Goal: Task Accomplishment & Management: Use online tool/utility

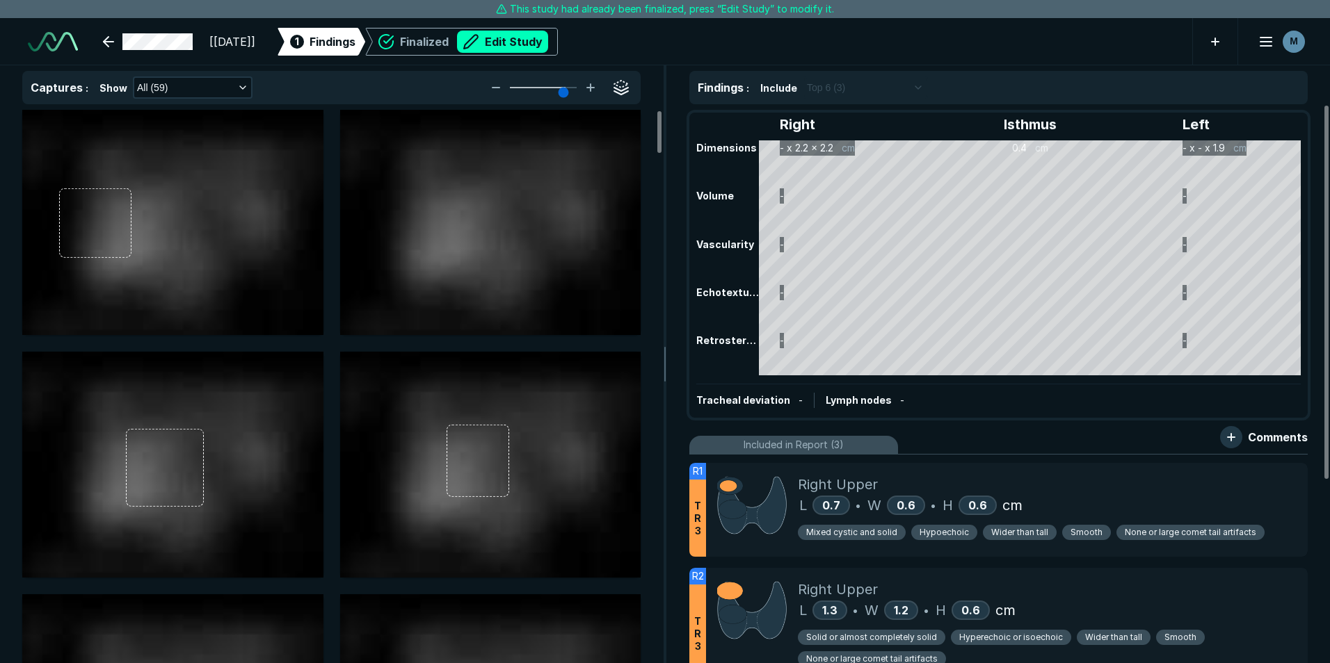
scroll to position [4449, 7771]
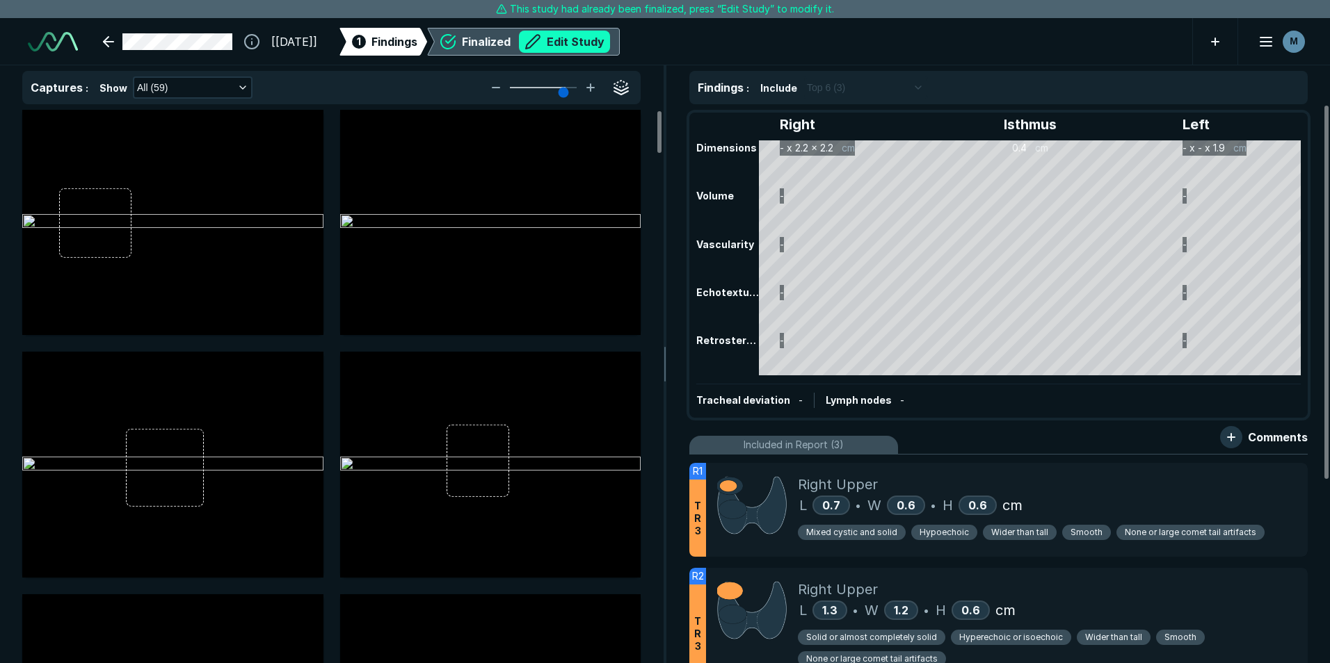
click at [584, 44] on button "Edit Study" at bounding box center [564, 42] width 91 height 22
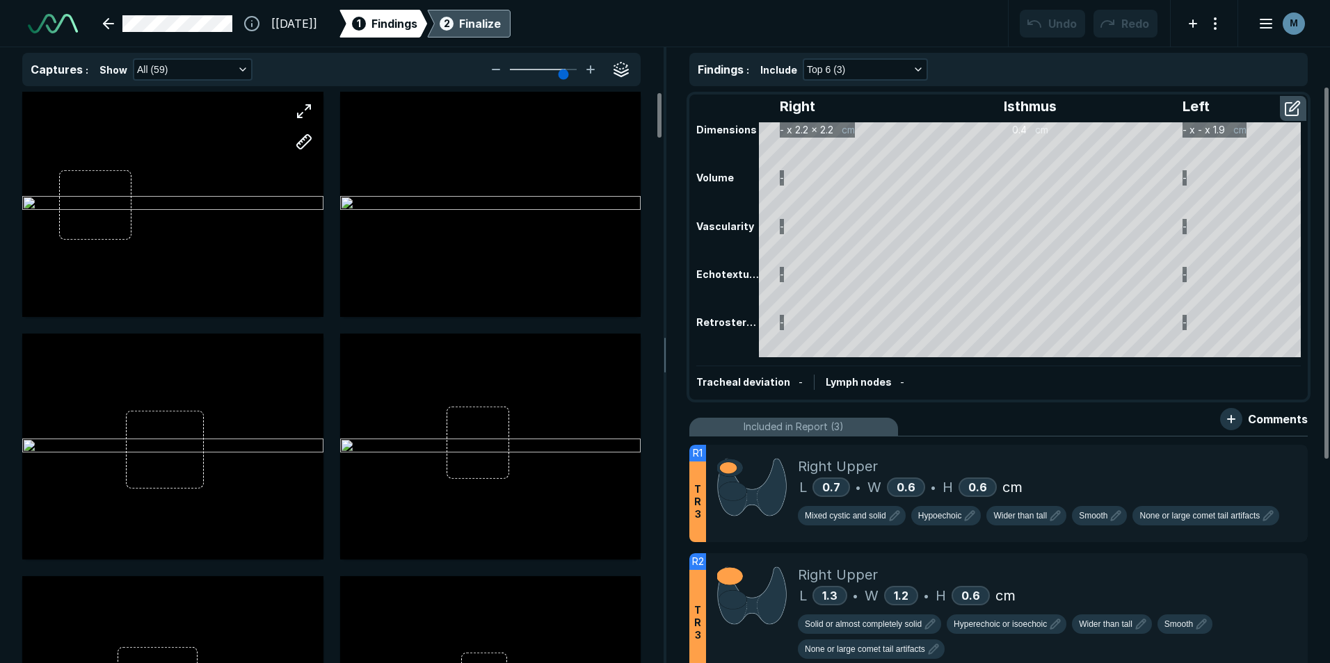
click at [153, 201] on div at bounding box center [172, 204] width 301 height 225
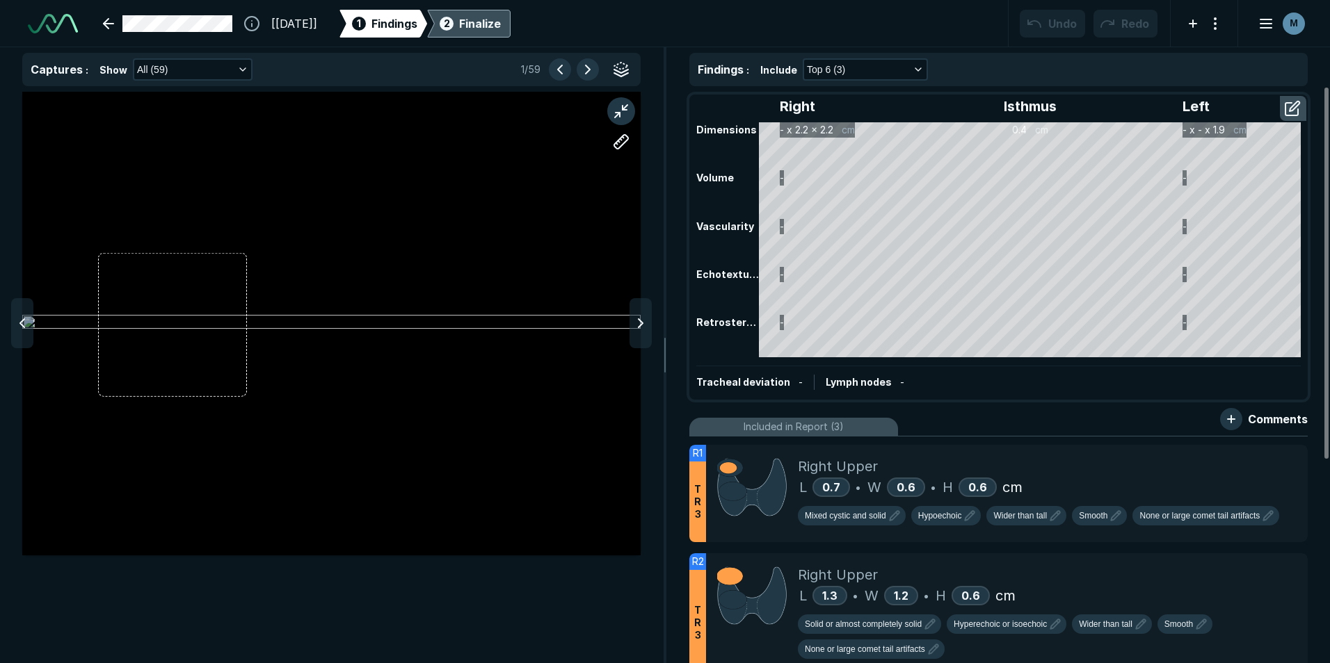
scroll to position [4208, 4548]
click at [1296, 102] on button "button" at bounding box center [1293, 108] width 25 height 22
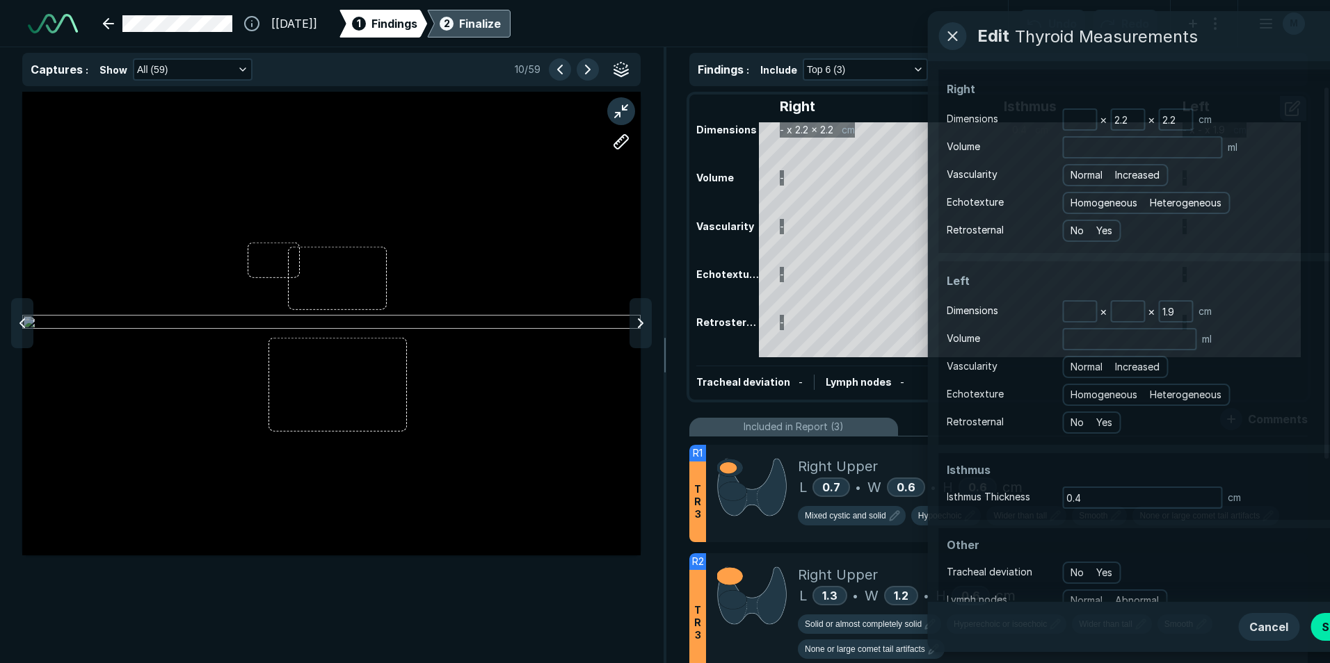
scroll to position [4192, 3790]
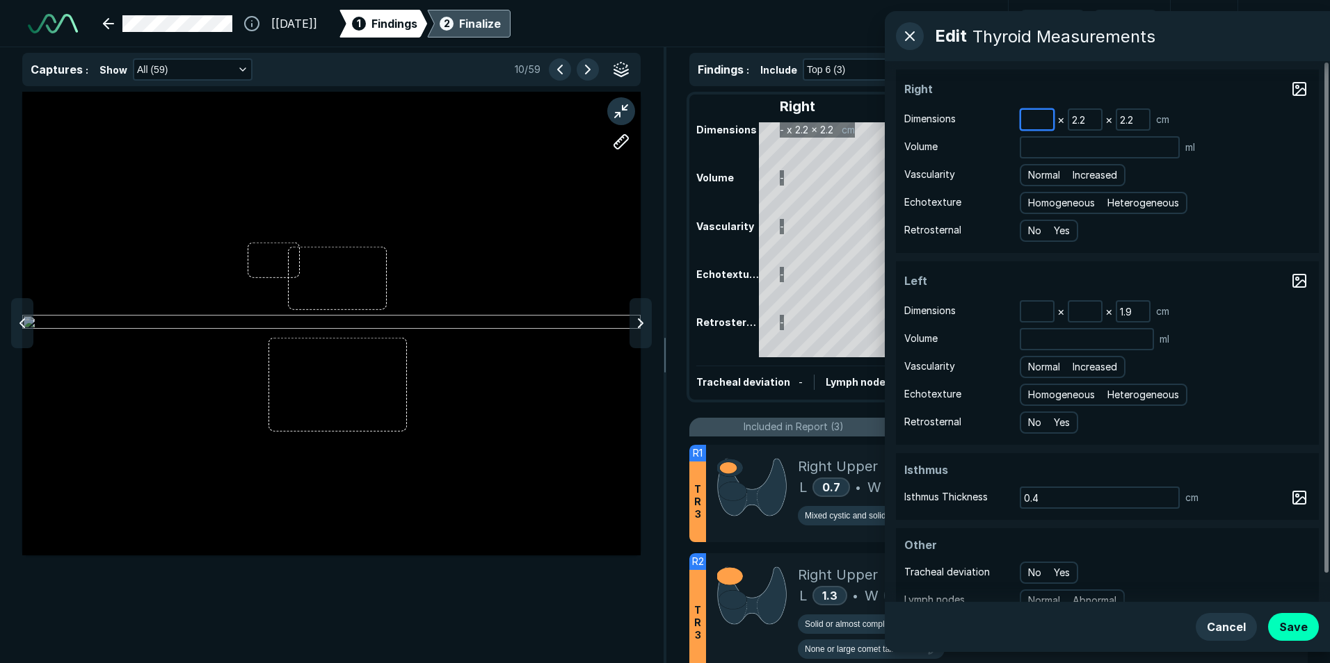
click at [1026, 120] on input at bounding box center [1037, 119] width 32 height 19
type input "4.7"
type input "2.5"
click at [630, 319] on div at bounding box center [640, 323] width 22 height 50
click at [638, 317] on icon at bounding box center [640, 323] width 17 height 17
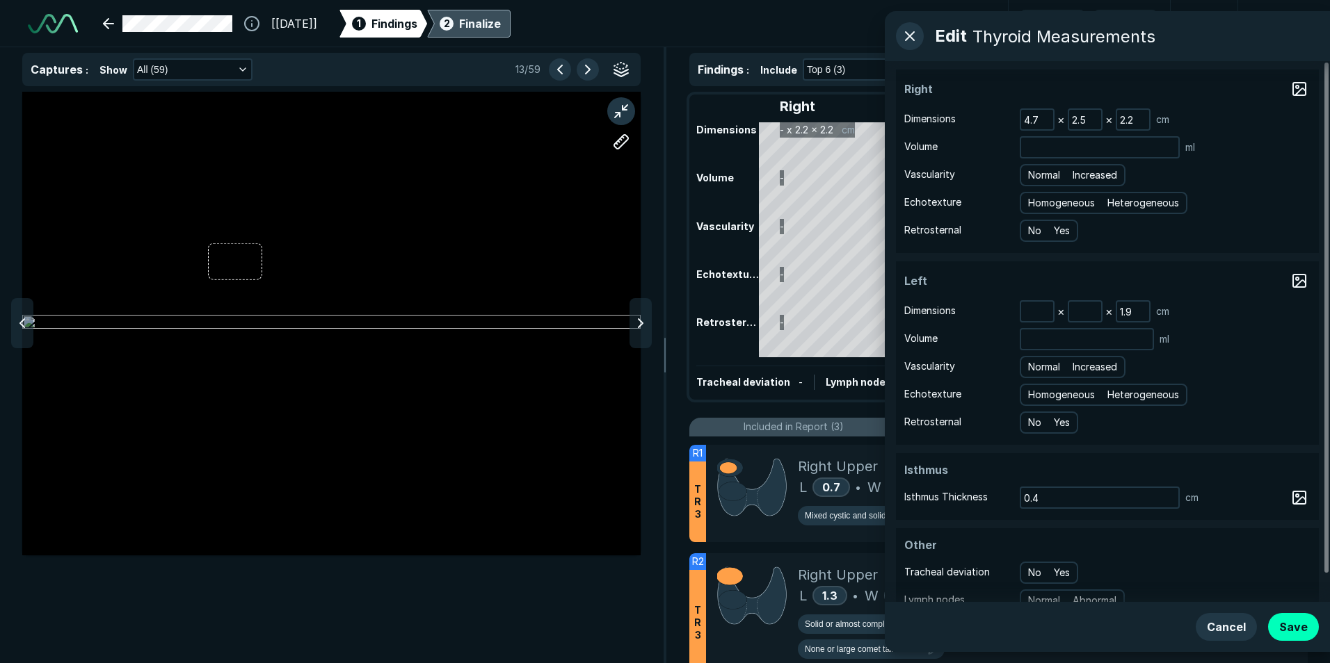
click at [638, 317] on icon at bounding box center [640, 323] width 17 height 17
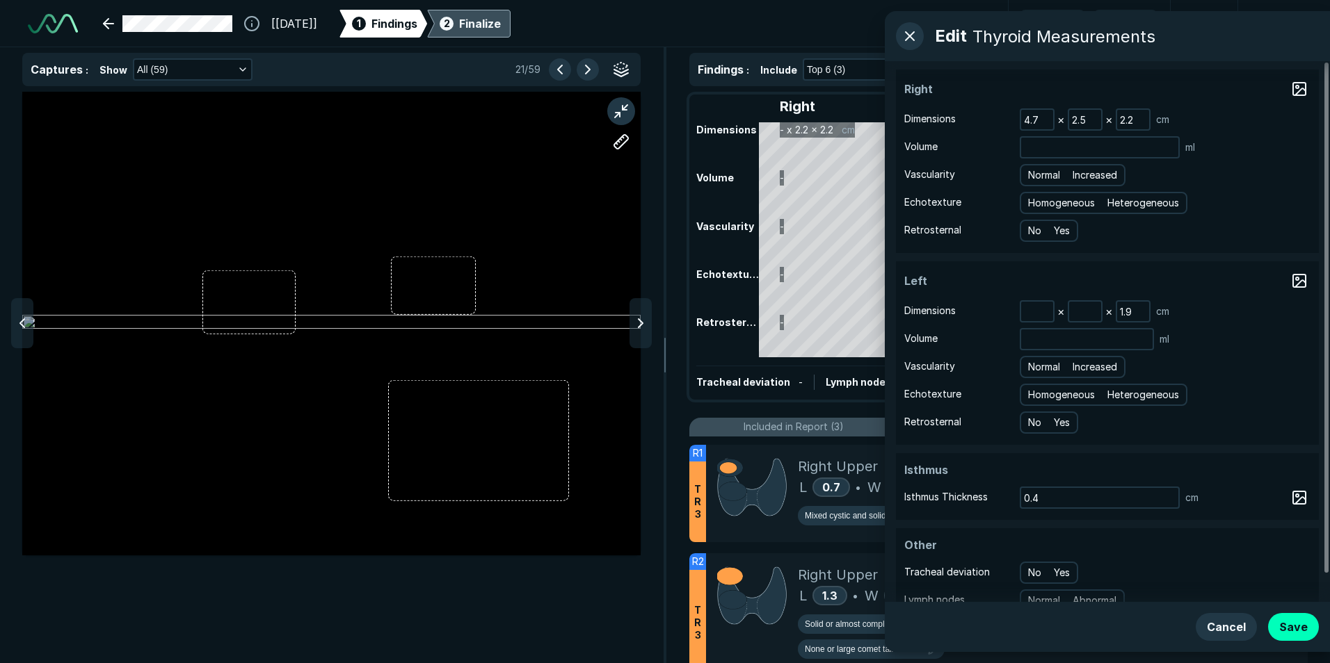
click at [638, 317] on icon at bounding box center [640, 323] width 17 height 17
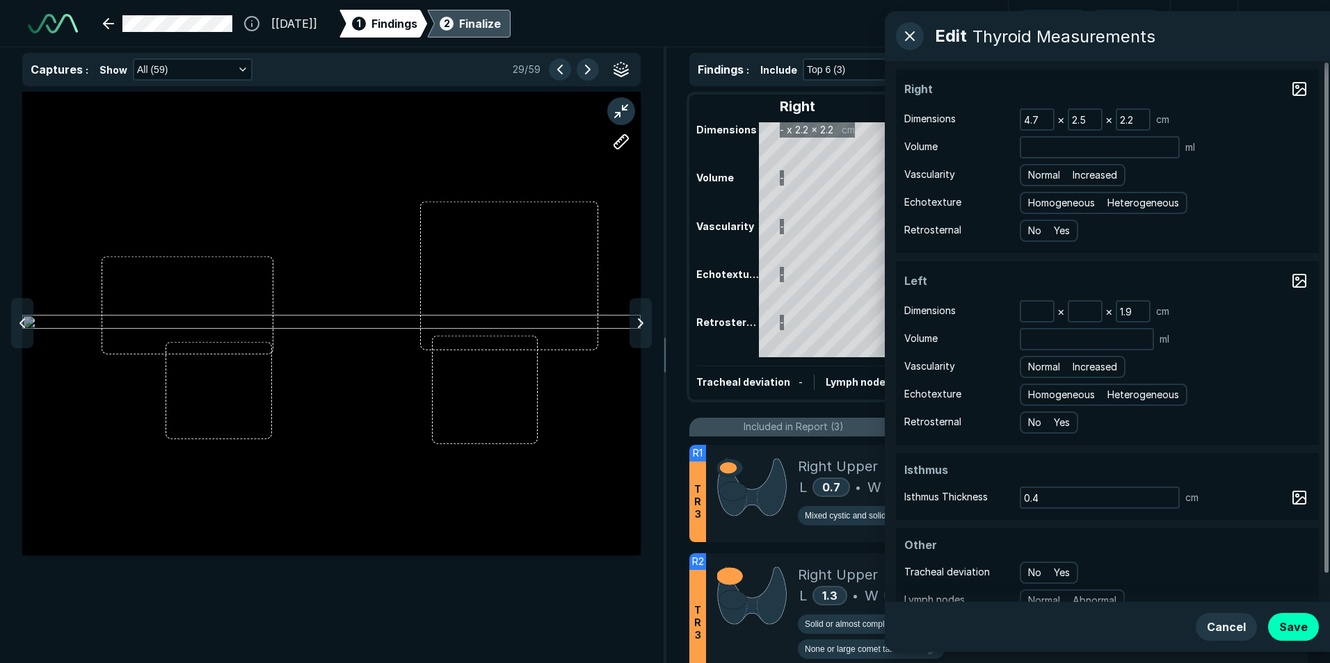
click at [638, 317] on icon at bounding box center [640, 323] width 17 height 17
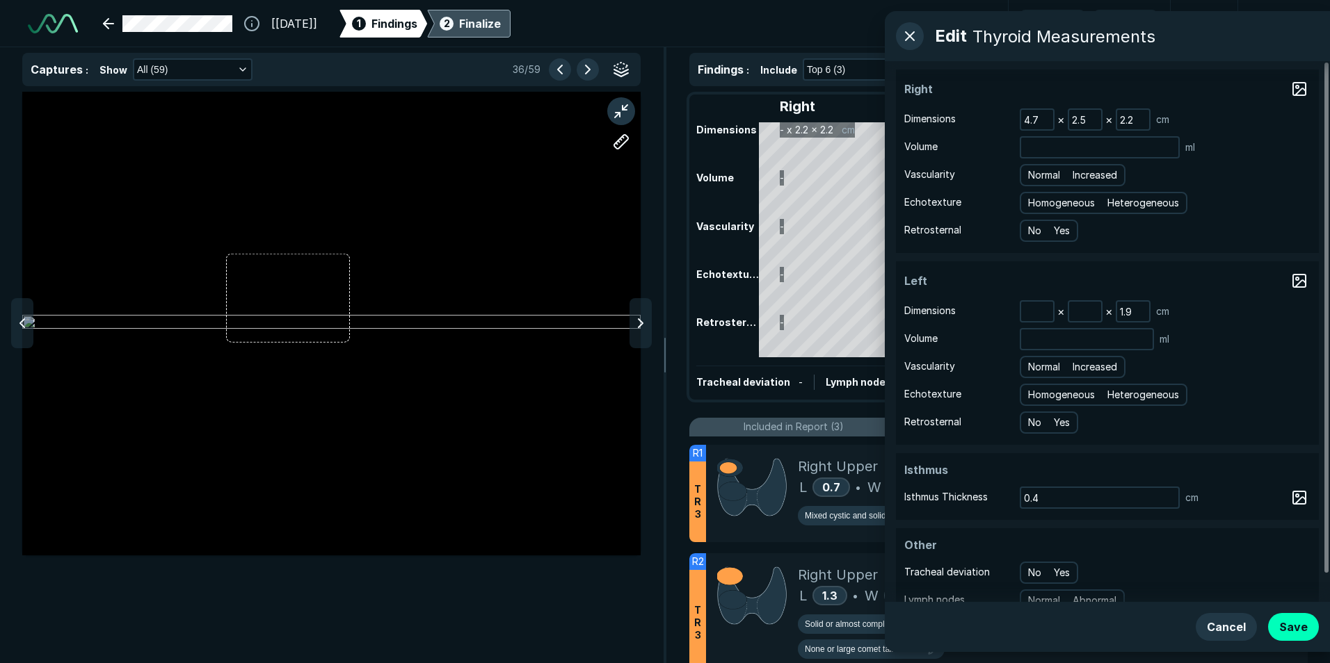
click at [638, 317] on icon at bounding box center [640, 323] width 17 height 17
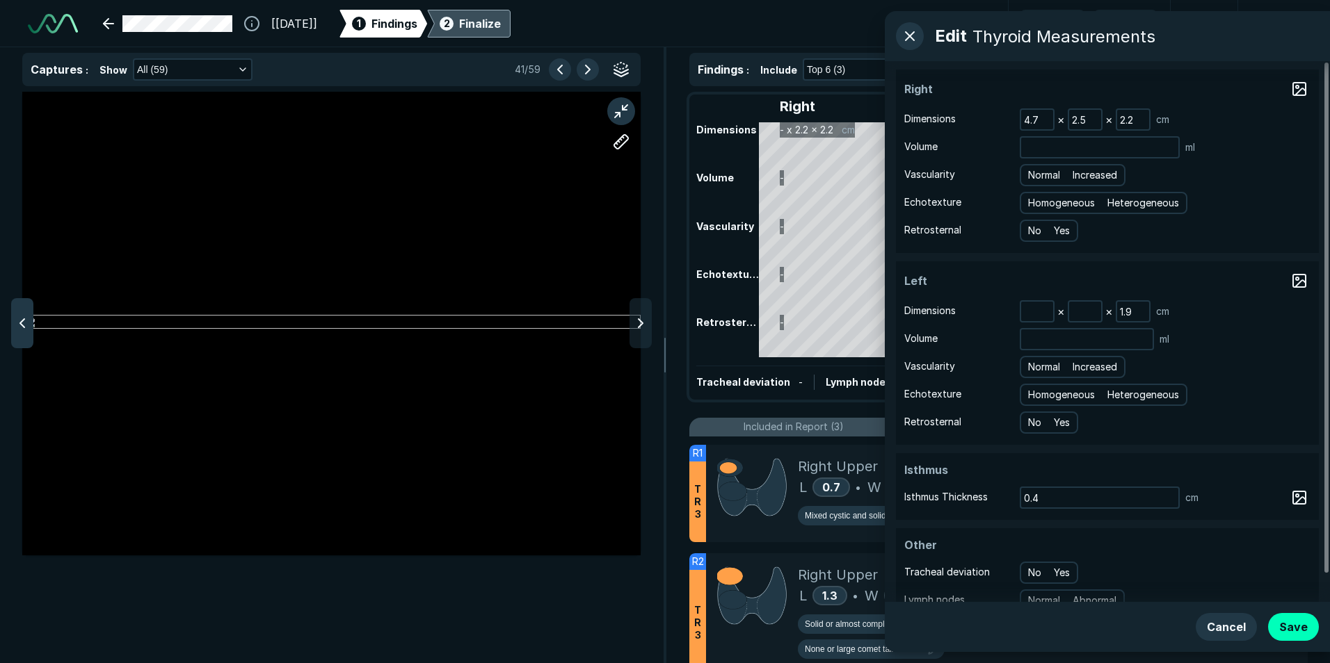
click at [28, 328] on icon at bounding box center [22, 323] width 17 height 17
click at [1082, 306] on input at bounding box center [1085, 311] width 32 height 19
type input "1.8"
click at [653, 328] on div at bounding box center [331, 378] width 663 height 572
click at [643, 328] on icon at bounding box center [640, 323] width 17 height 17
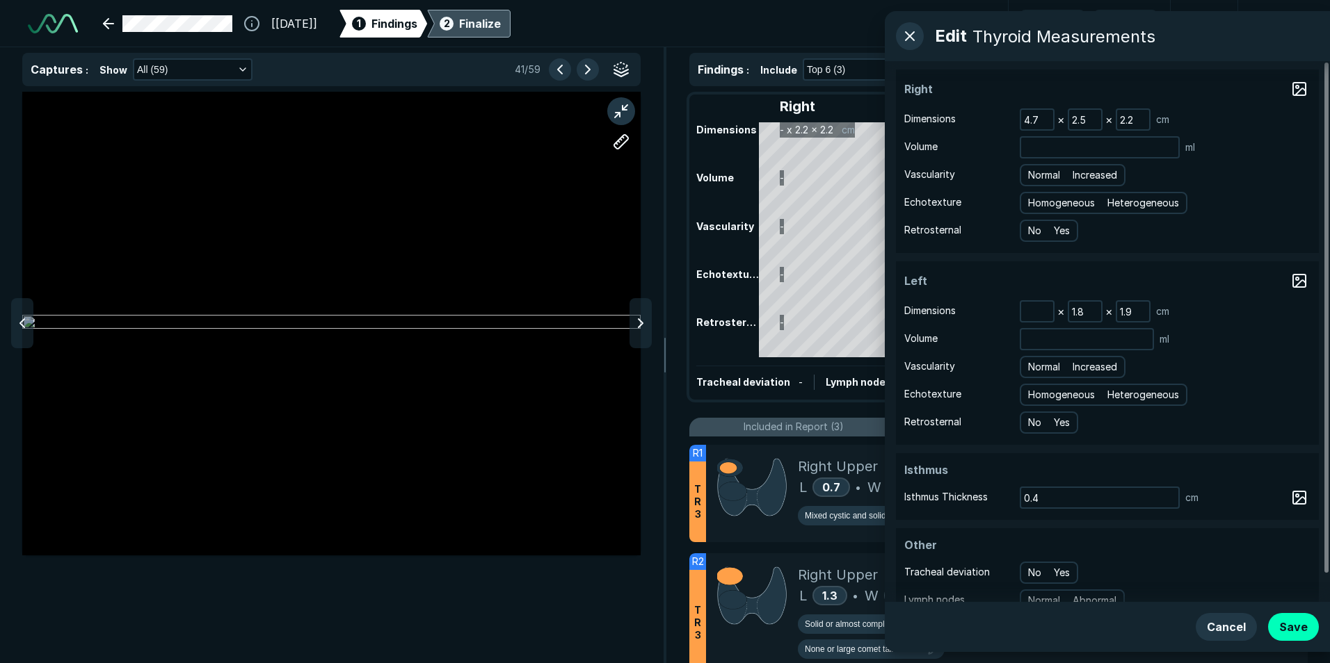
click at [643, 328] on icon at bounding box center [640, 323] width 17 height 17
click at [1038, 313] on input at bounding box center [1037, 311] width 32 height 19
type input "2.7"
click at [1298, 625] on button "Save" at bounding box center [1293, 627] width 51 height 28
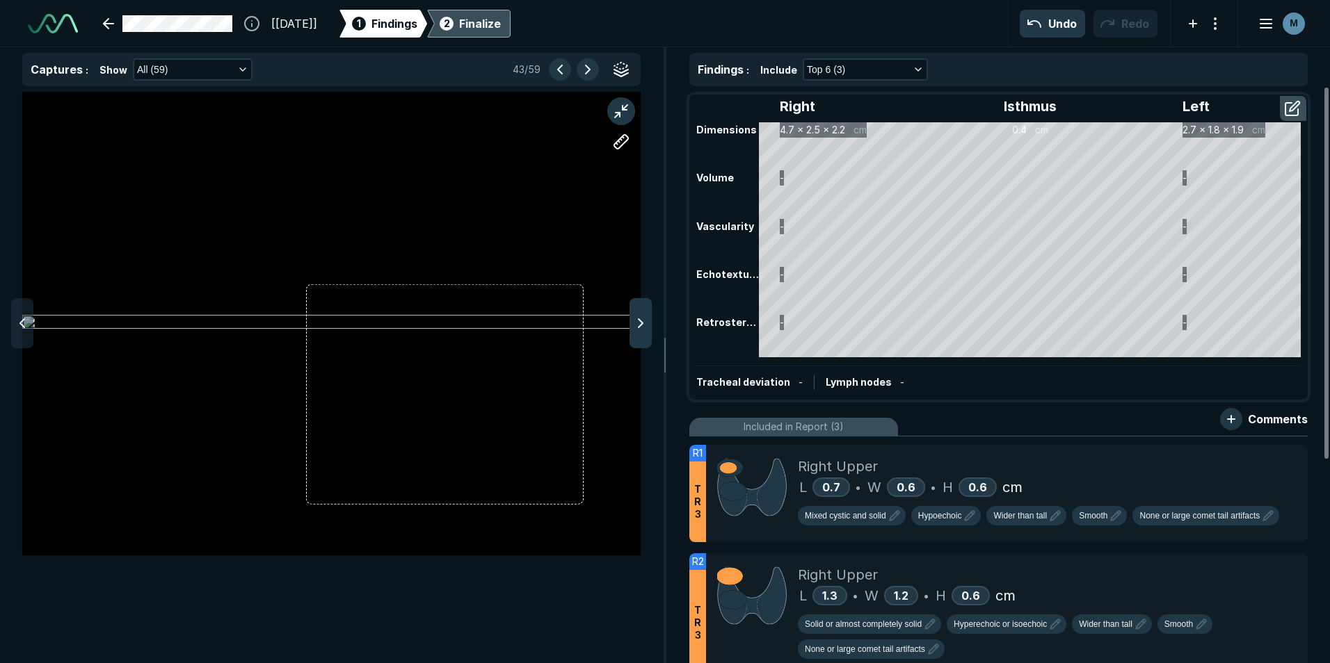
click at [645, 317] on icon at bounding box center [640, 323] width 17 height 17
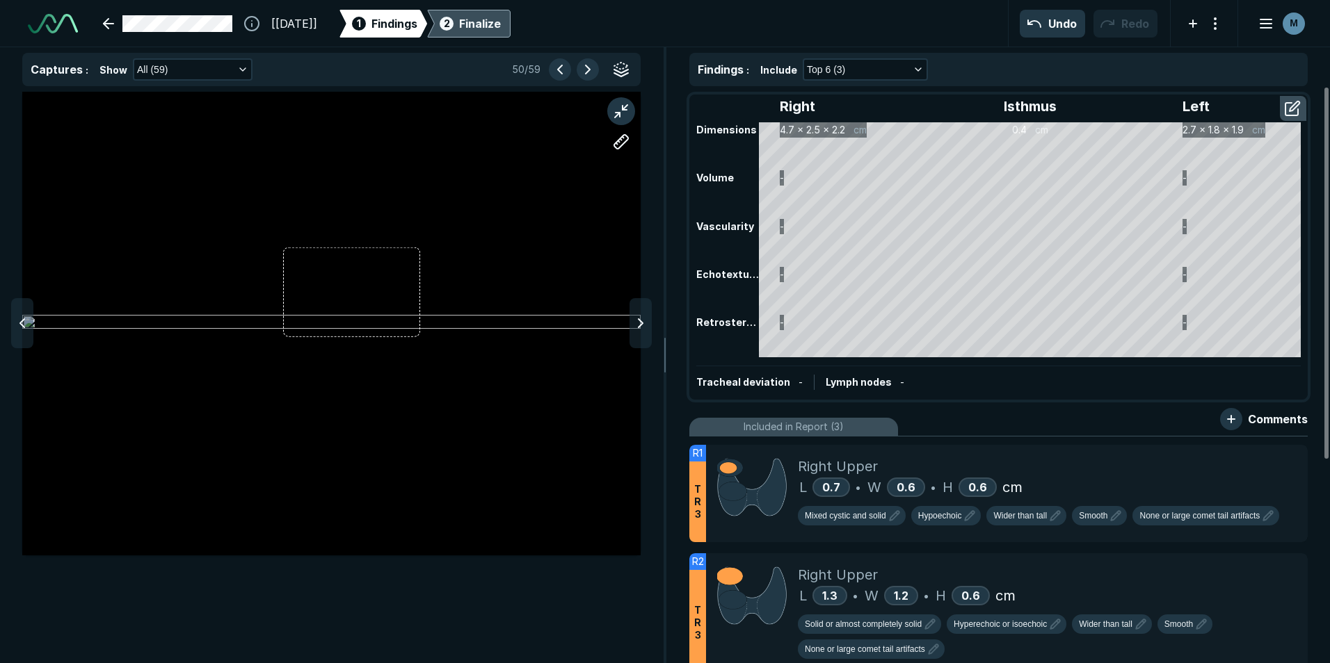
click at [645, 317] on icon at bounding box center [640, 323] width 17 height 17
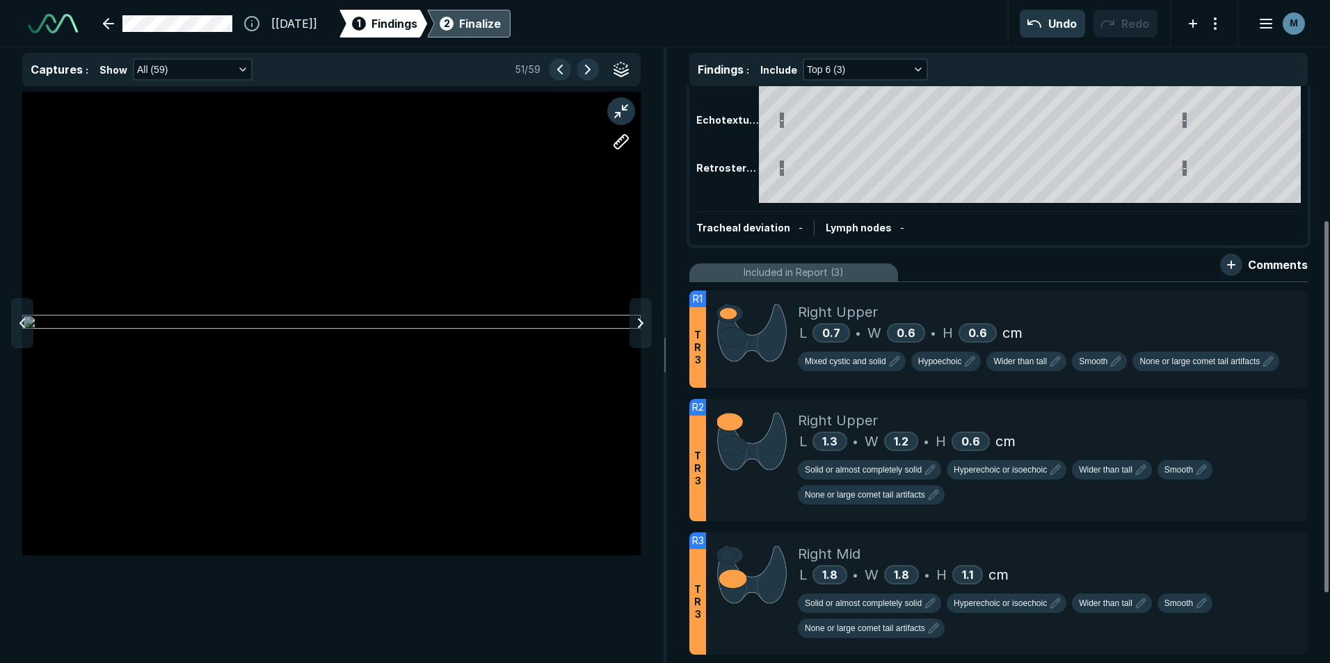
scroll to position [106, 0]
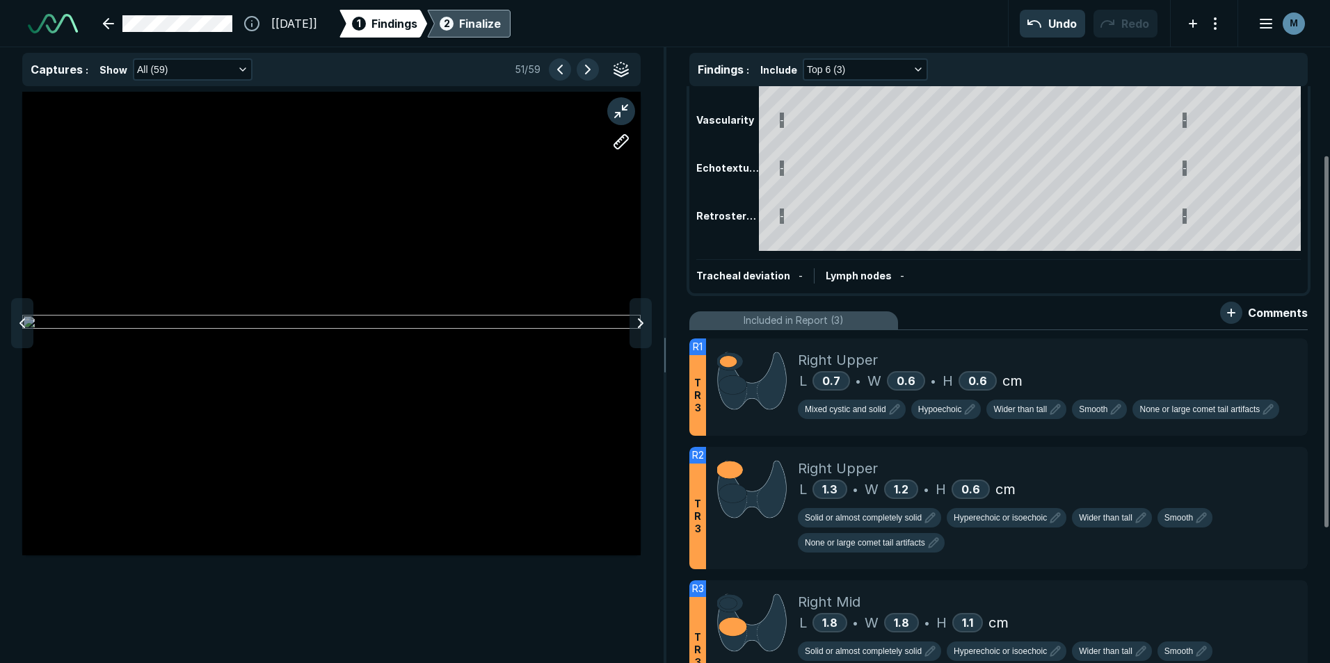
click at [627, 329] on div at bounding box center [331, 324] width 618 height 464
click at [627, 328] on div at bounding box center [331, 324] width 618 height 464
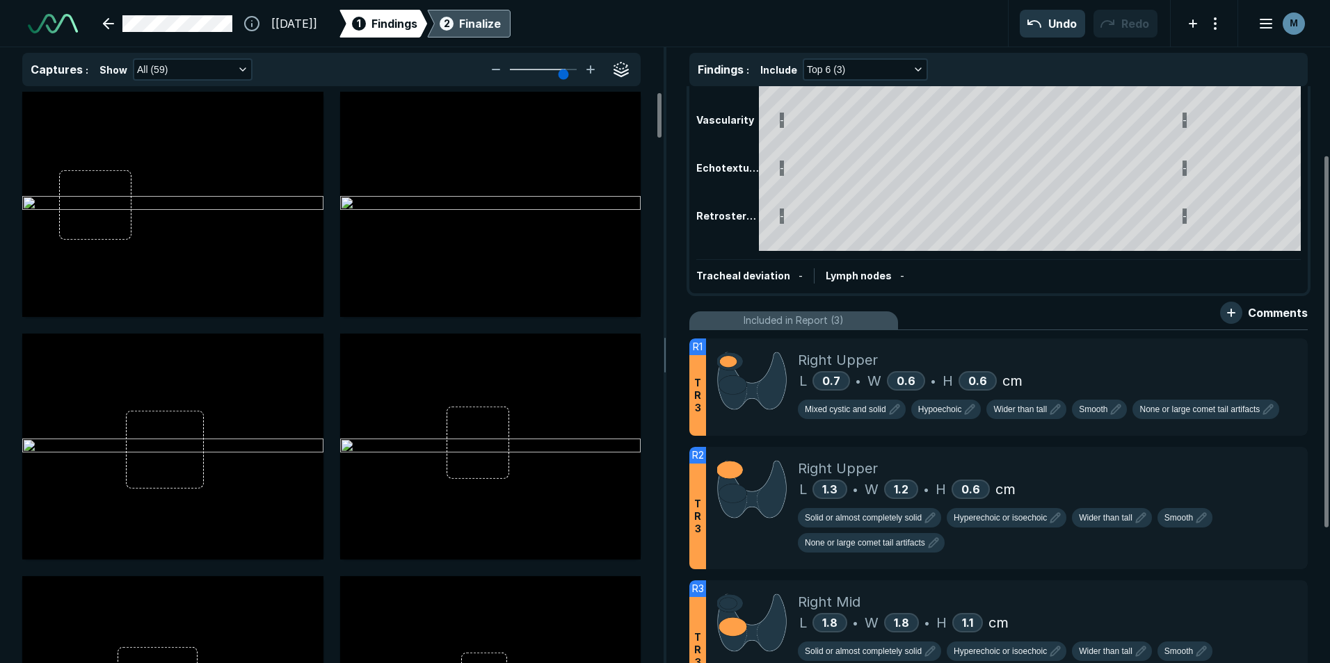
click at [172, 250] on div at bounding box center [172, 204] width 301 height 225
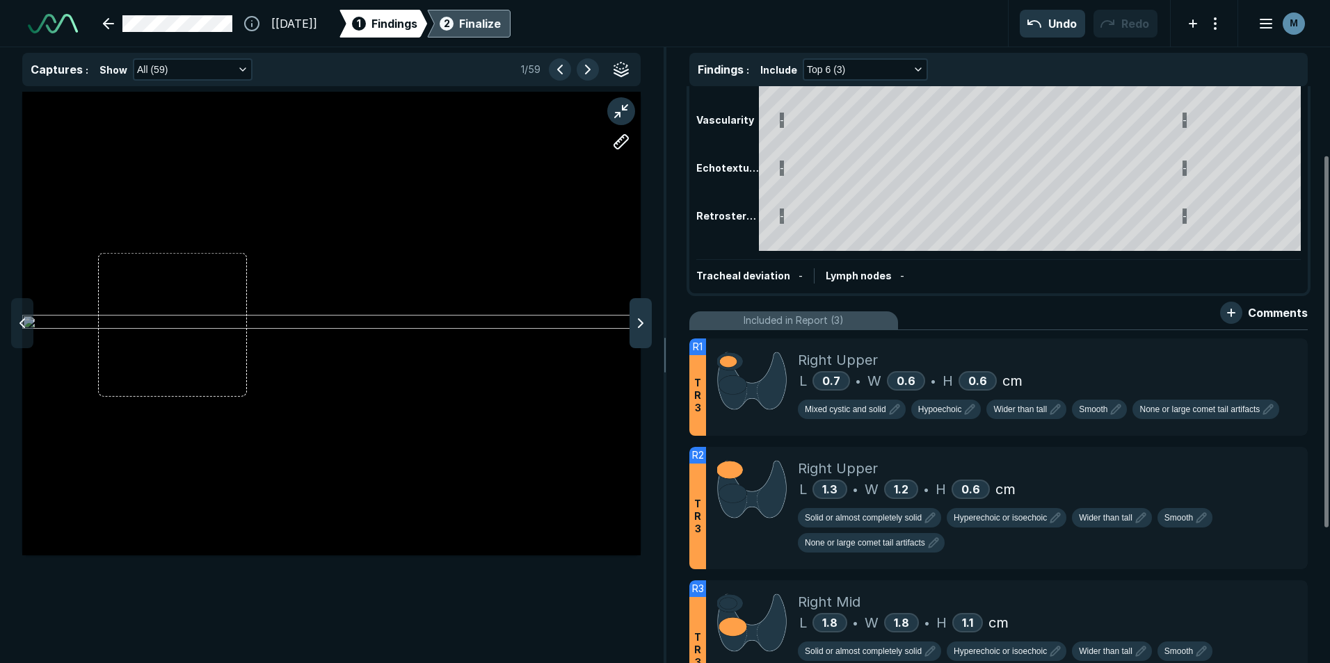
click at [641, 321] on icon at bounding box center [640, 323] width 17 height 17
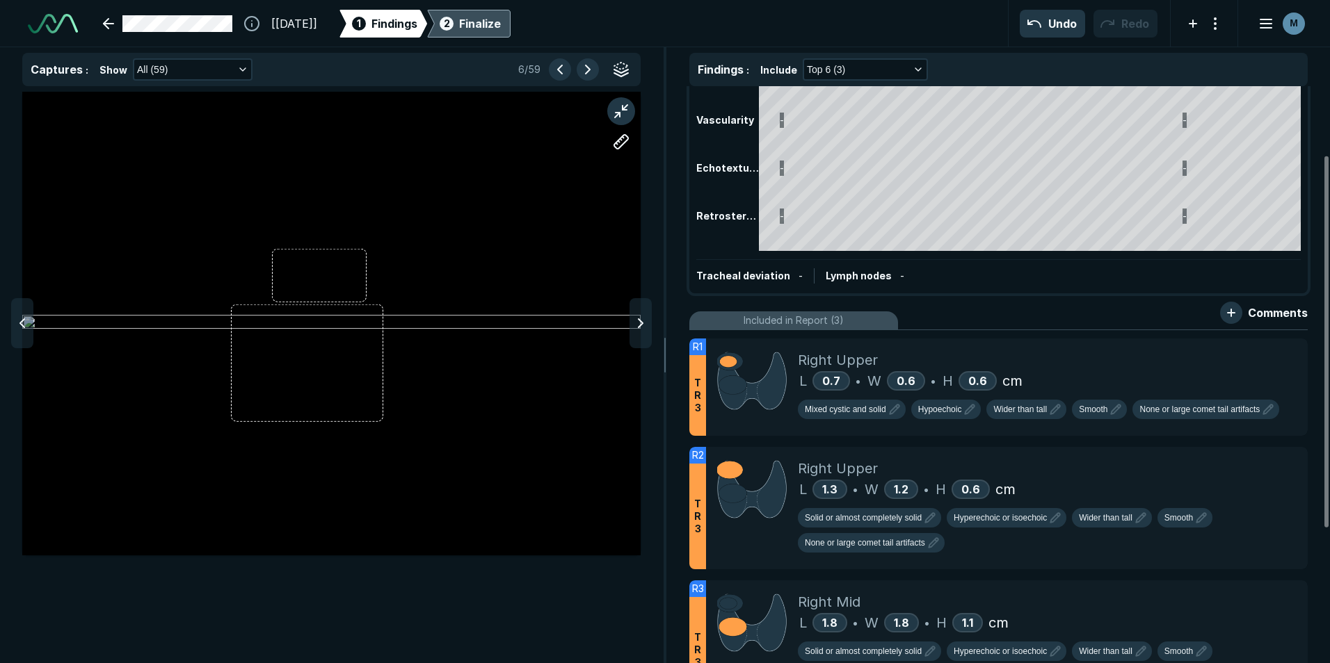
click at [641, 321] on icon at bounding box center [640, 323] width 17 height 17
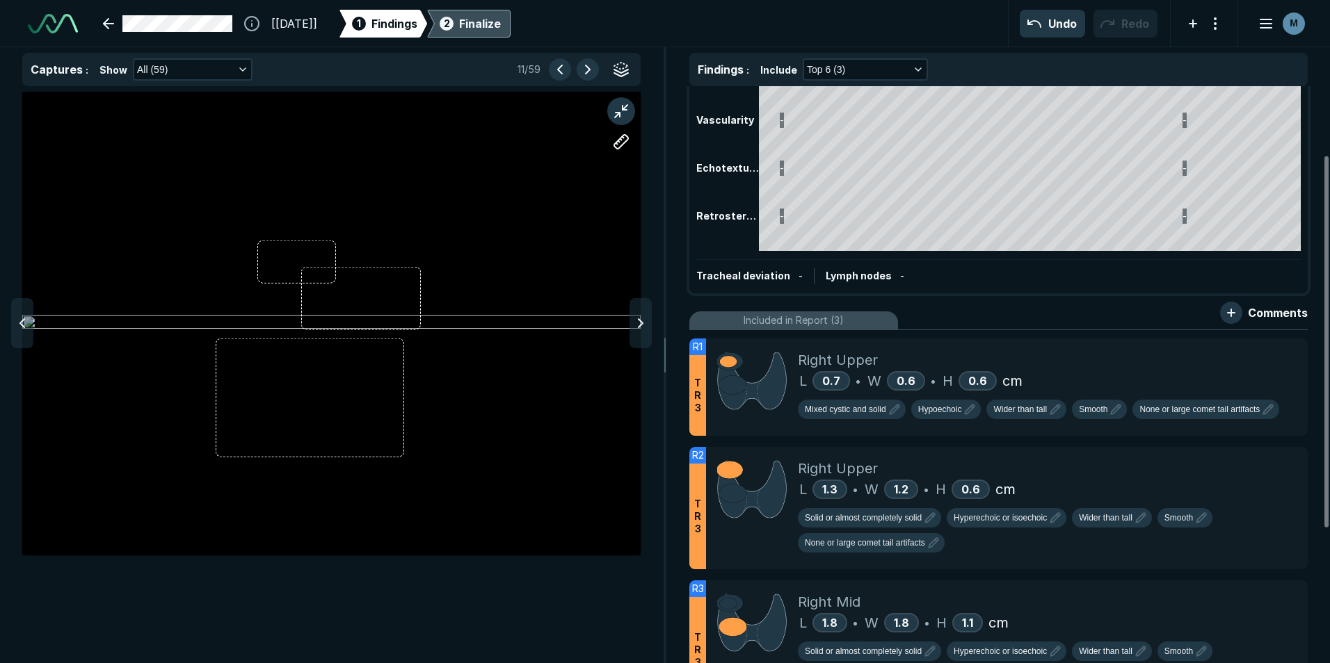
click at [641, 321] on icon at bounding box center [640, 323] width 17 height 17
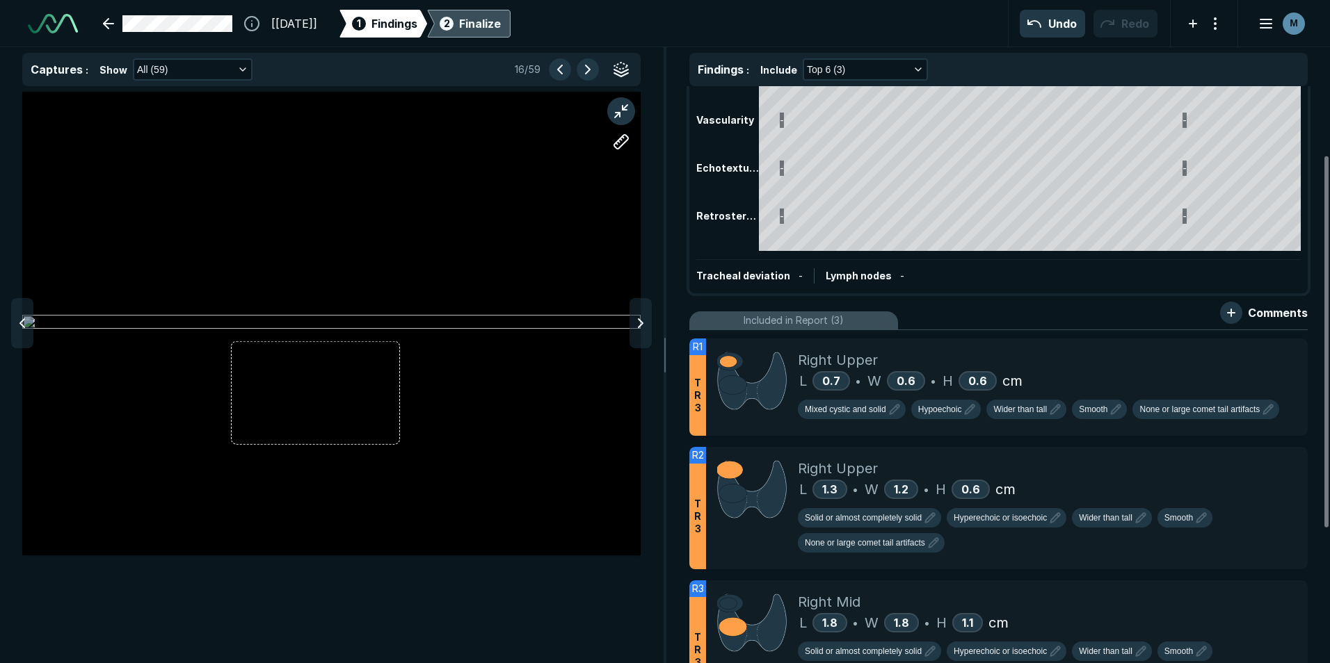
click at [641, 321] on icon at bounding box center [640, 323] width 17 height 17
click at [641, 325] on polyline at bounding box center [640, 323] width 4 height 8
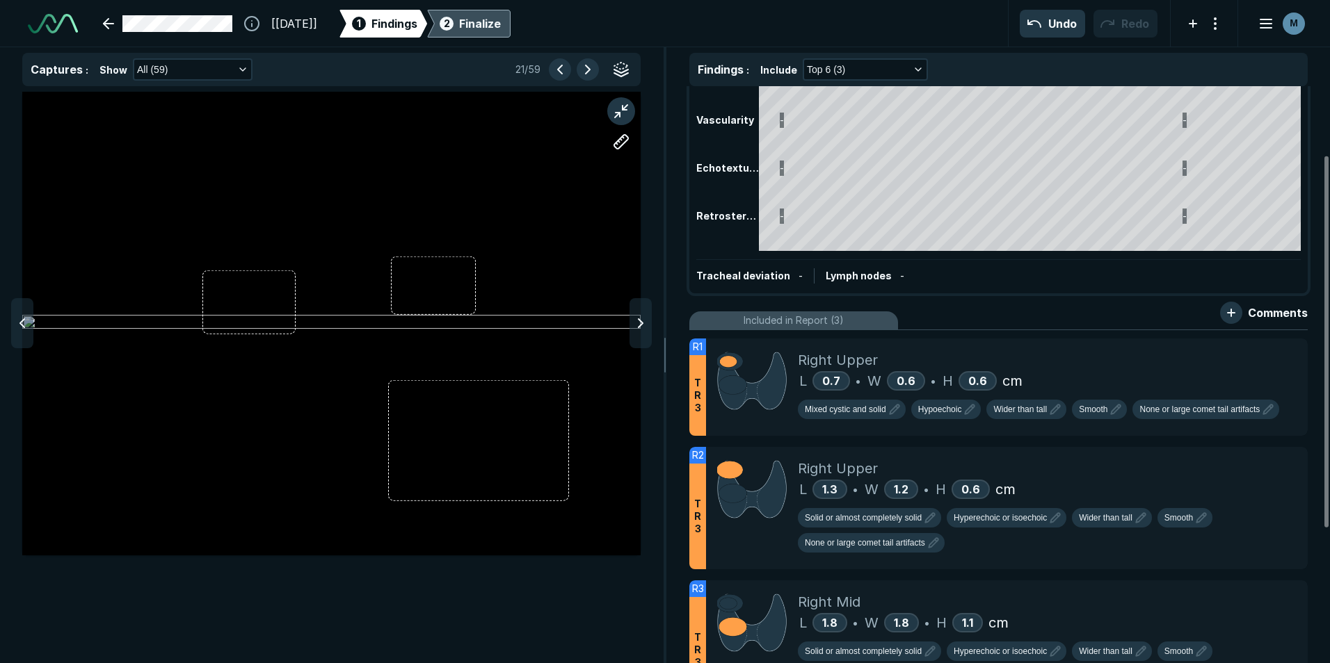
click at [641, 325] on polyline at bounding box center [640, 323] width 4 height 8
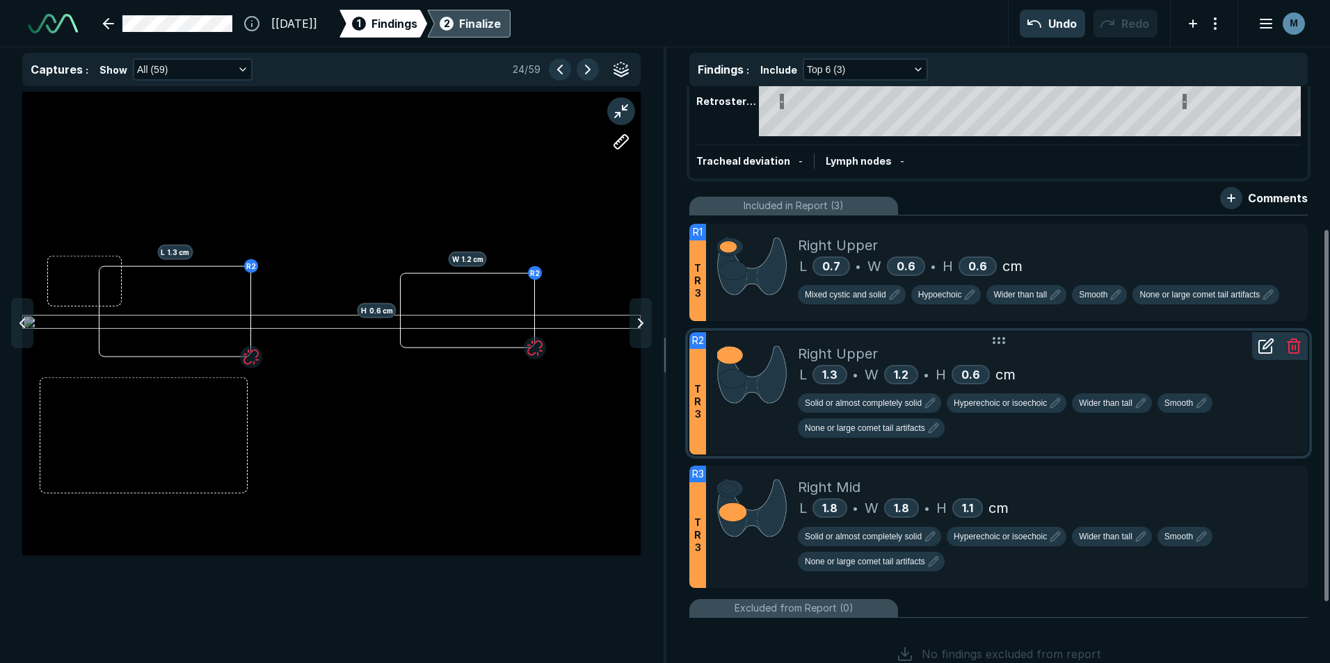
scroll to position [245, 0]
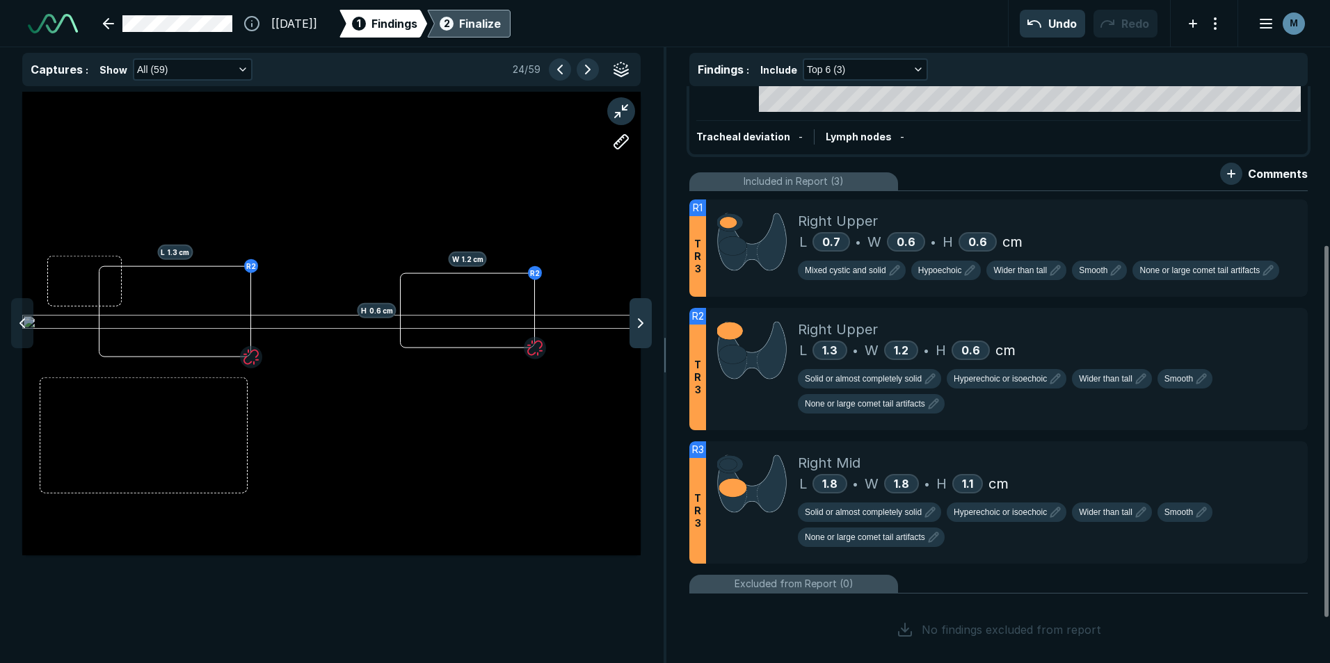
click at [638, 326] on icon at bounding box center [640, 323] width 17 height 17
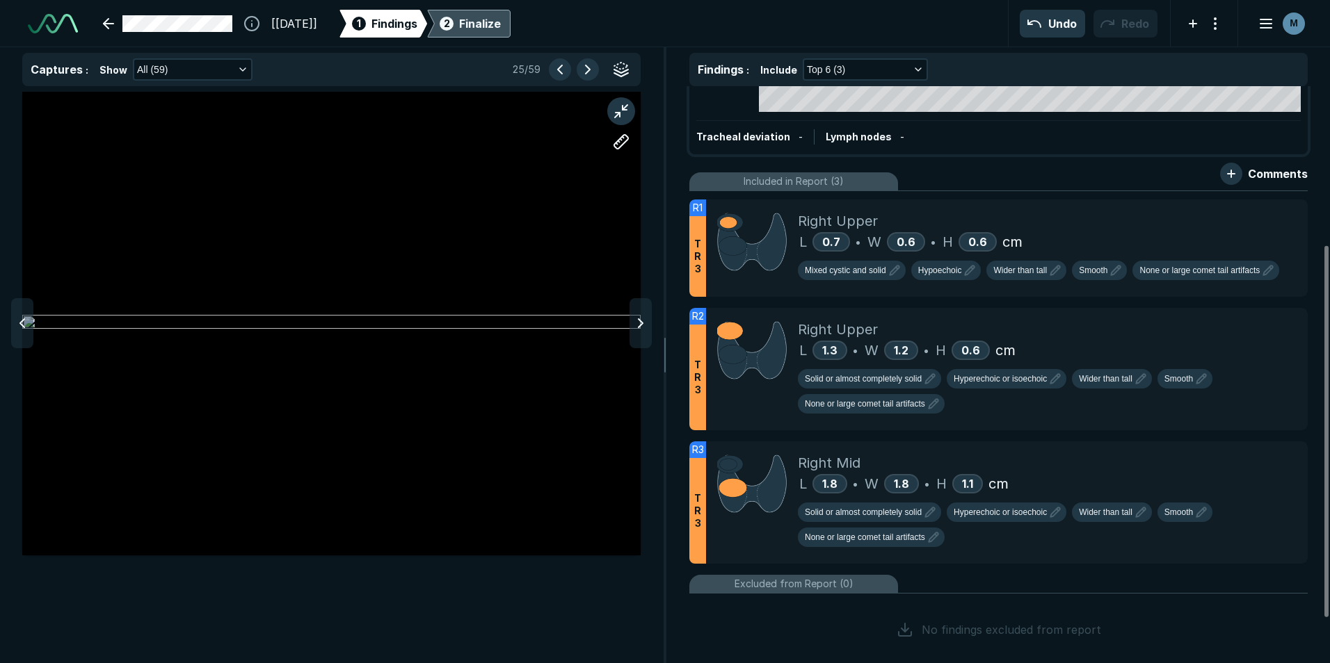
click at [638, 326] on icon at bounding box center [640, 323] width 17 height 17
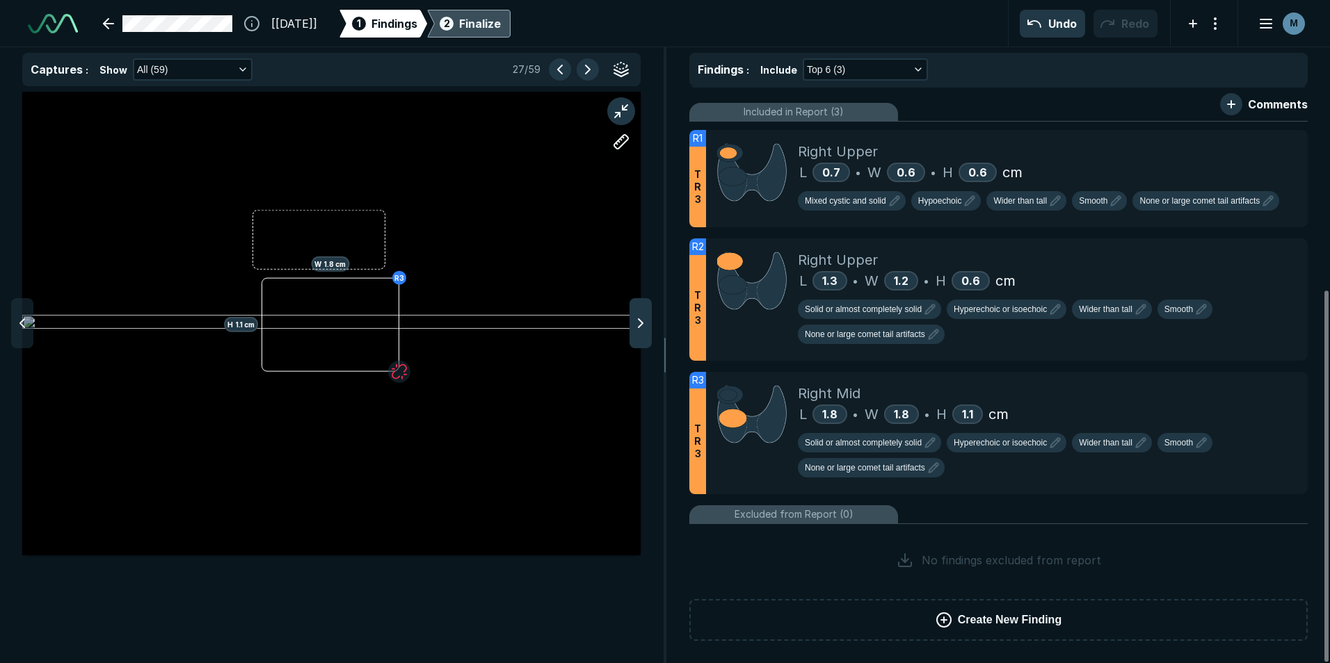
click at [642, 316] on icon at bounding box center [640, 323] width 17 height 17
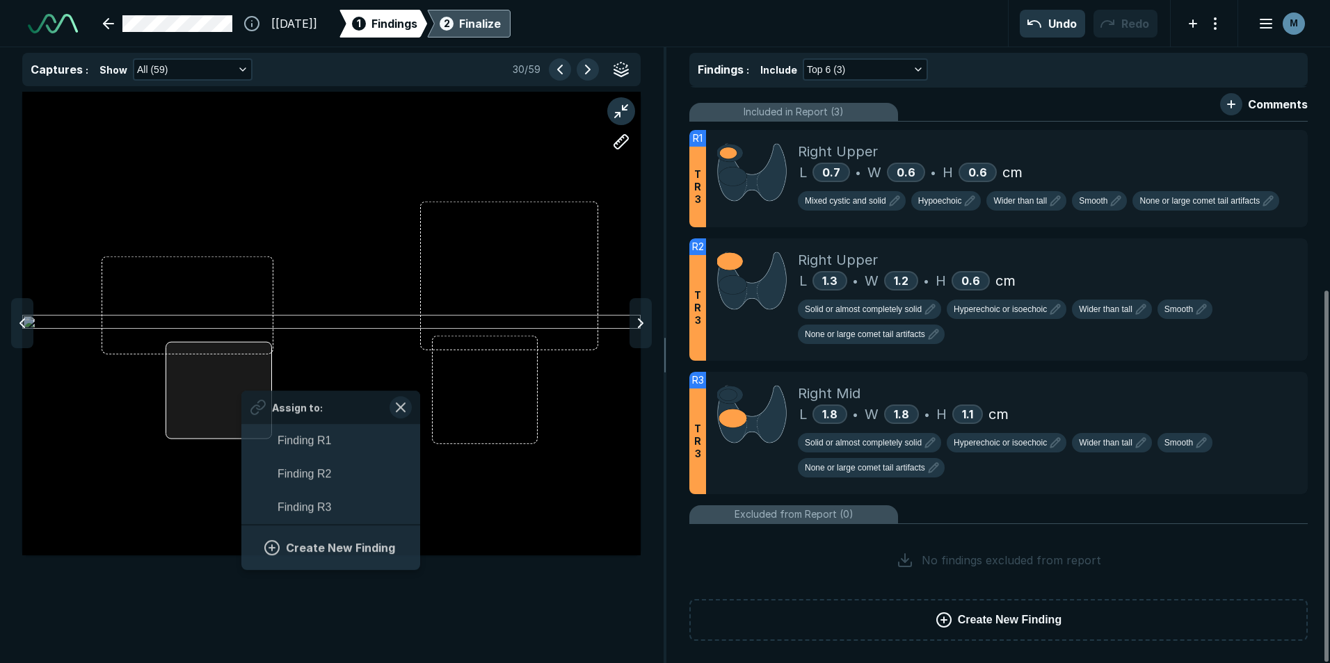
scroll to position [2208, 2579]
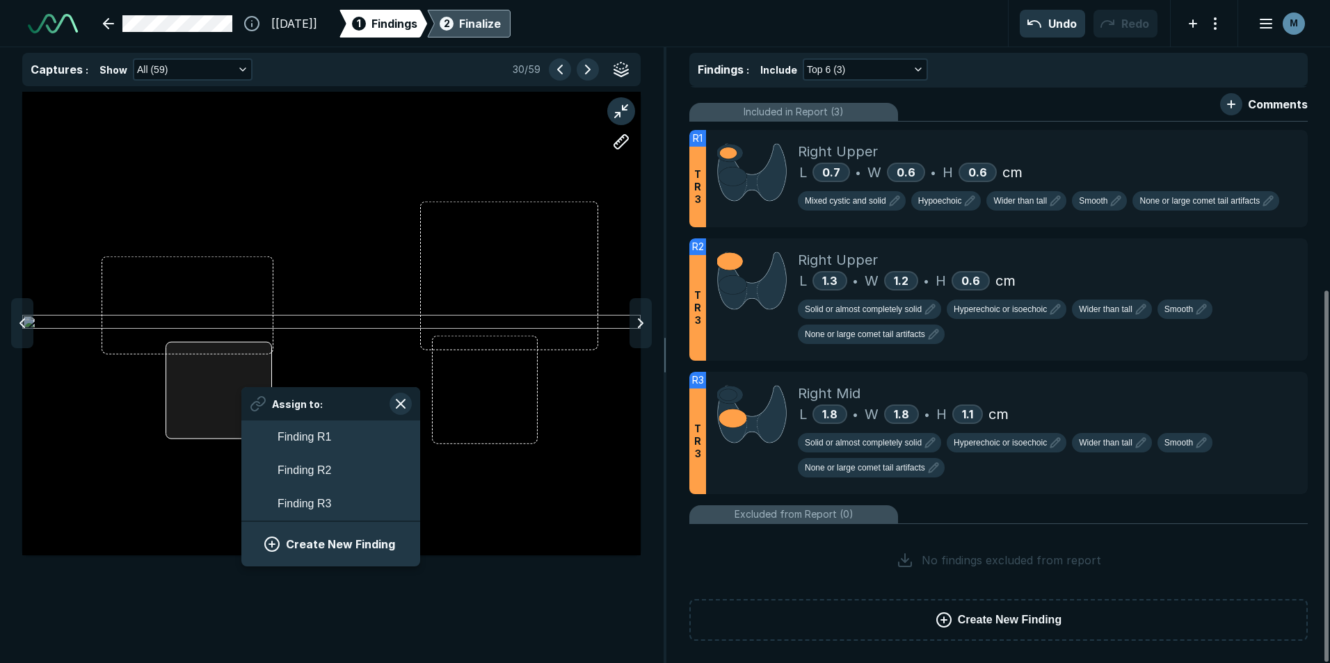
drag, startPoint x: 242, startPoint y: 388, endPoint x: 214, endPoint y: 394, distance: 29.2
click at [214, 394] on div at bounding box center [219, 390] width 106 height 98
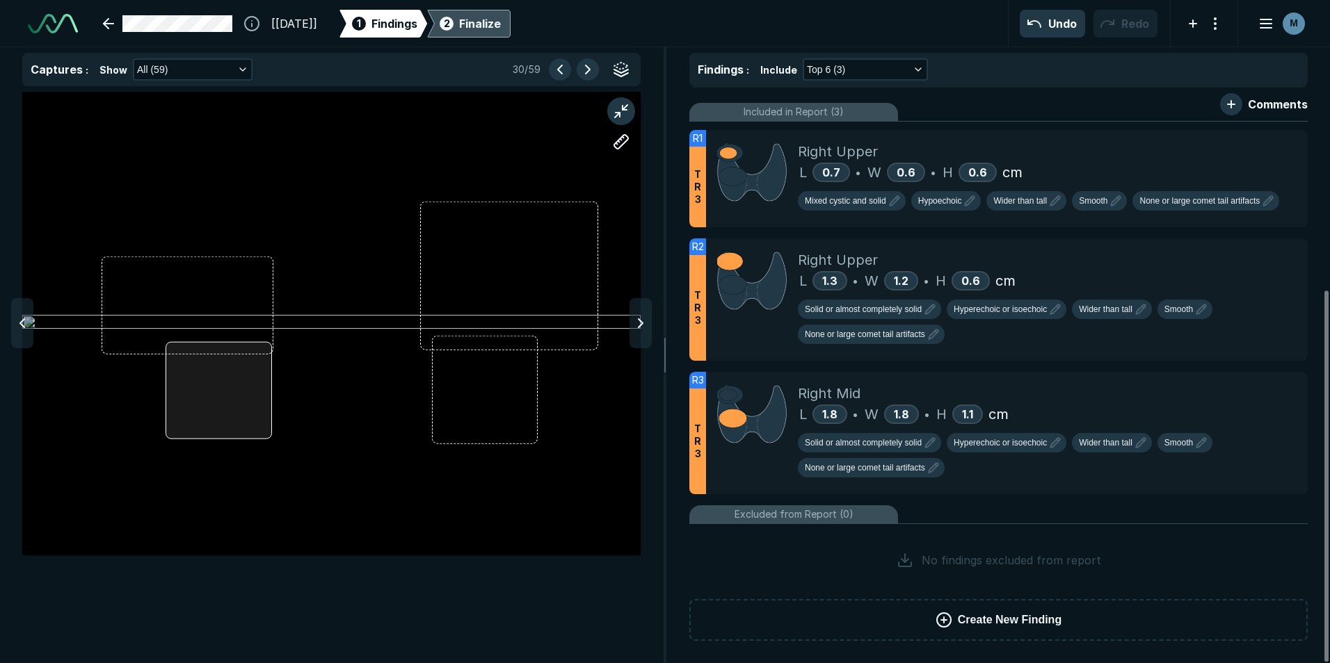
click at [250, 385] on div at bounding box center [331, 324] width 618 height 464
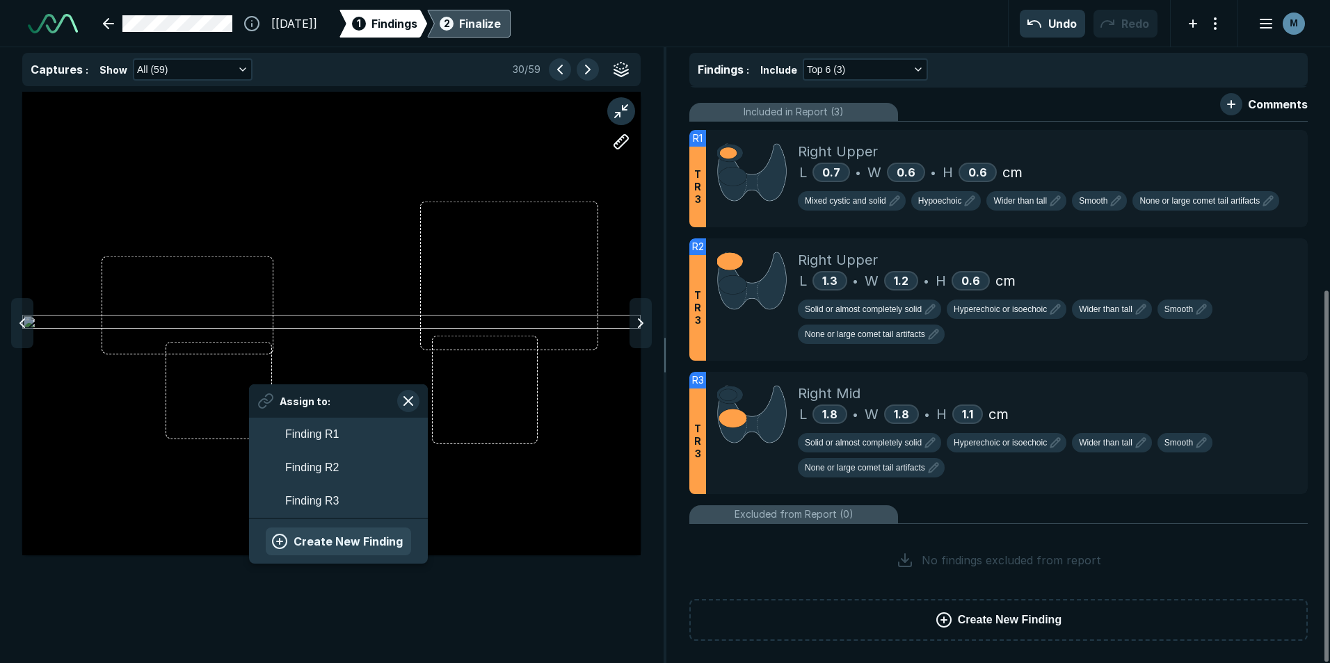
click at [337, 539] on button "Create New Finding" at bounding box center [338, 542] width 145 height 28
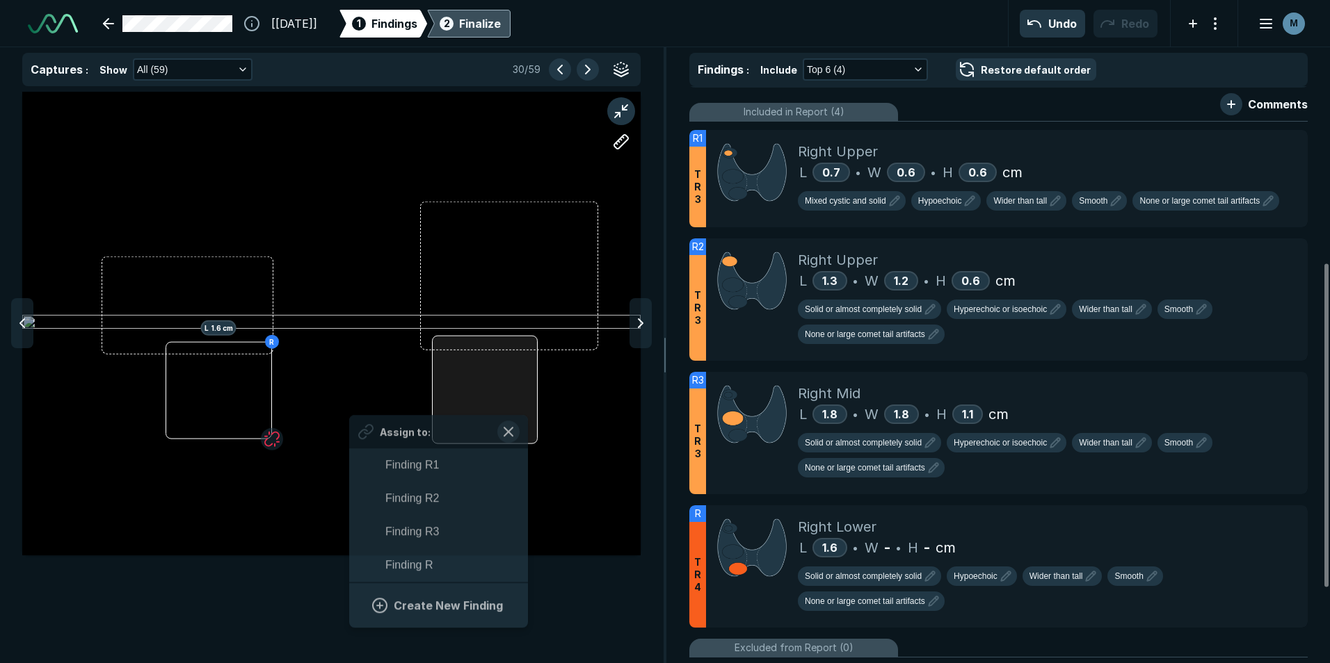
click at [526, 410] on div at bounding box center [485, 390] width 106 height 108
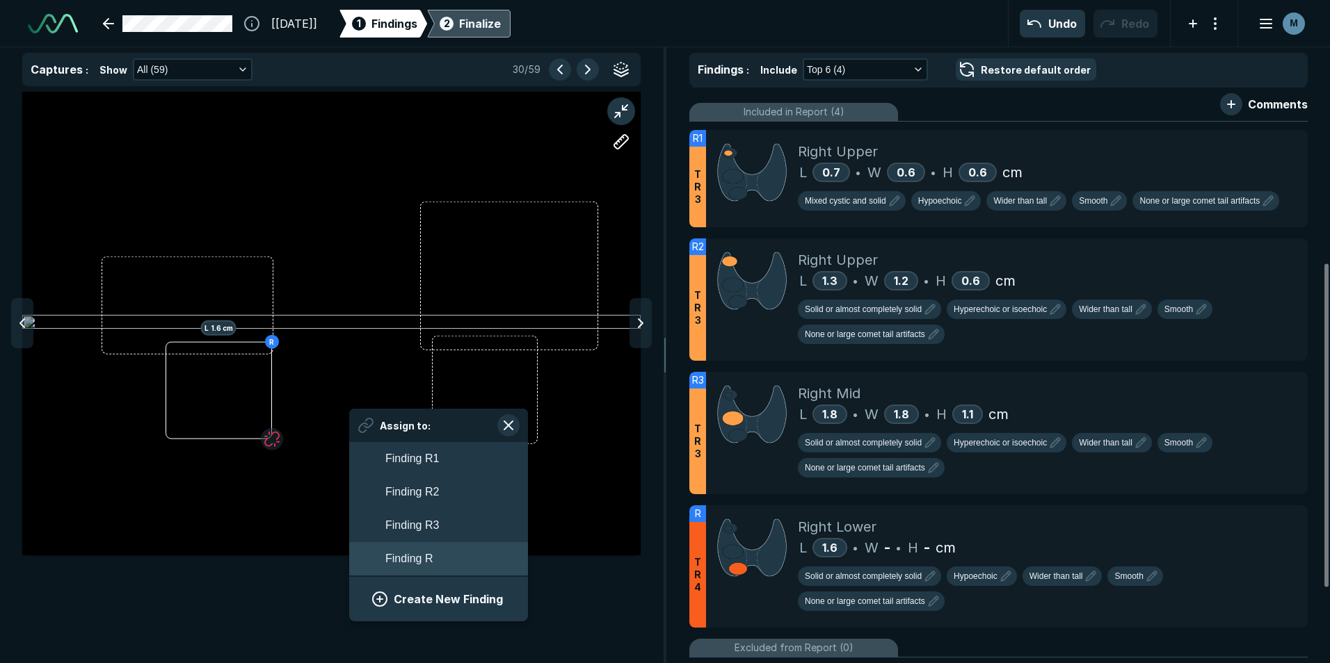
click at [434, 561] on button "Finding R" at bounding box center [438, 558] width 179 height 33
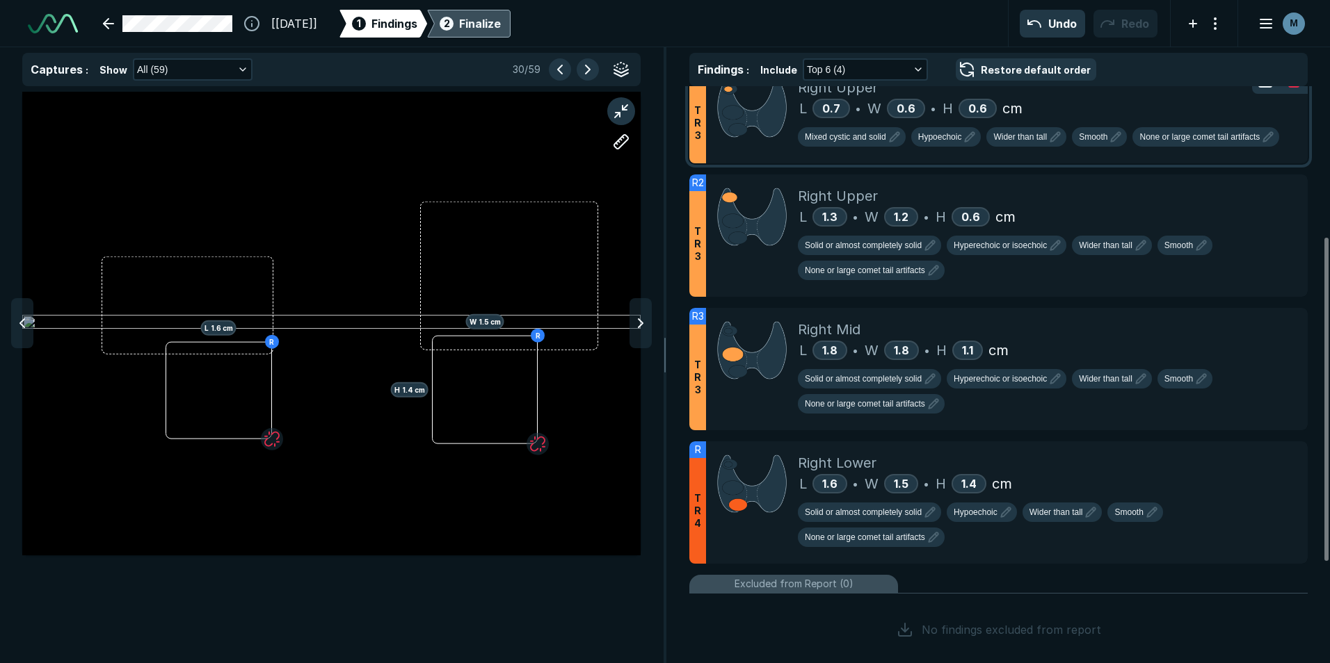
scroll to position [0, 0]
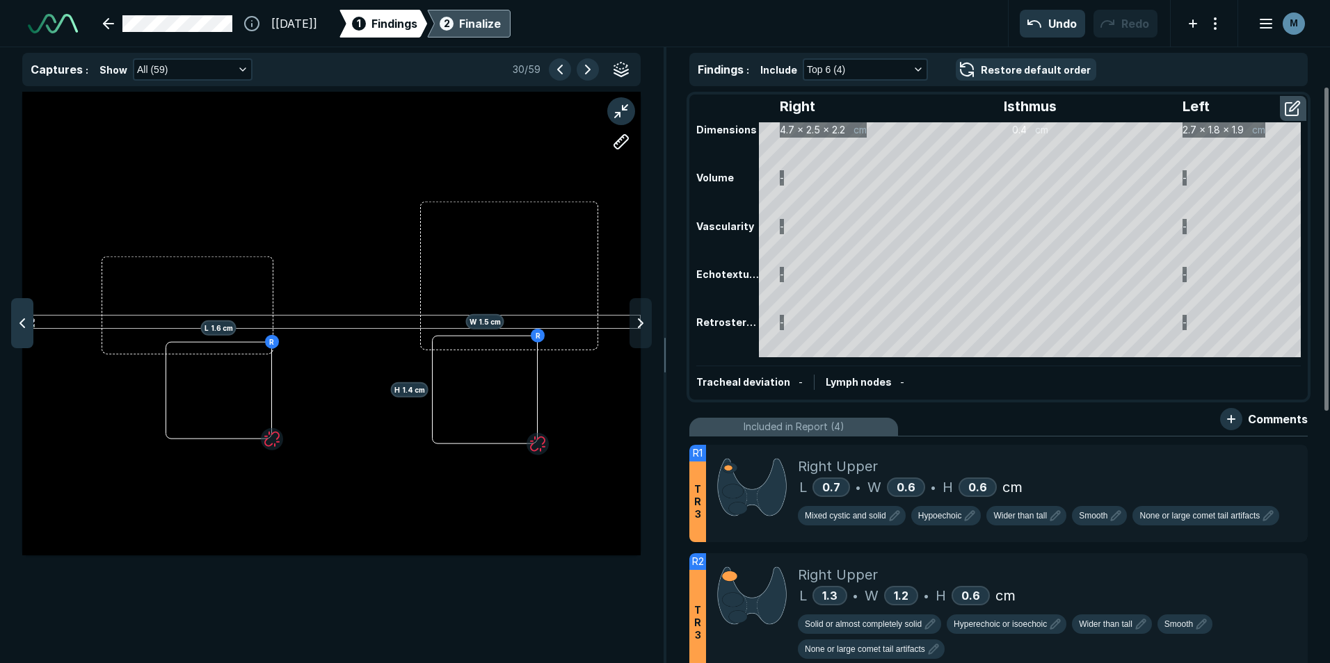
click at [26, 330] on icon at bounding box center [22, 323] width 17 height 17
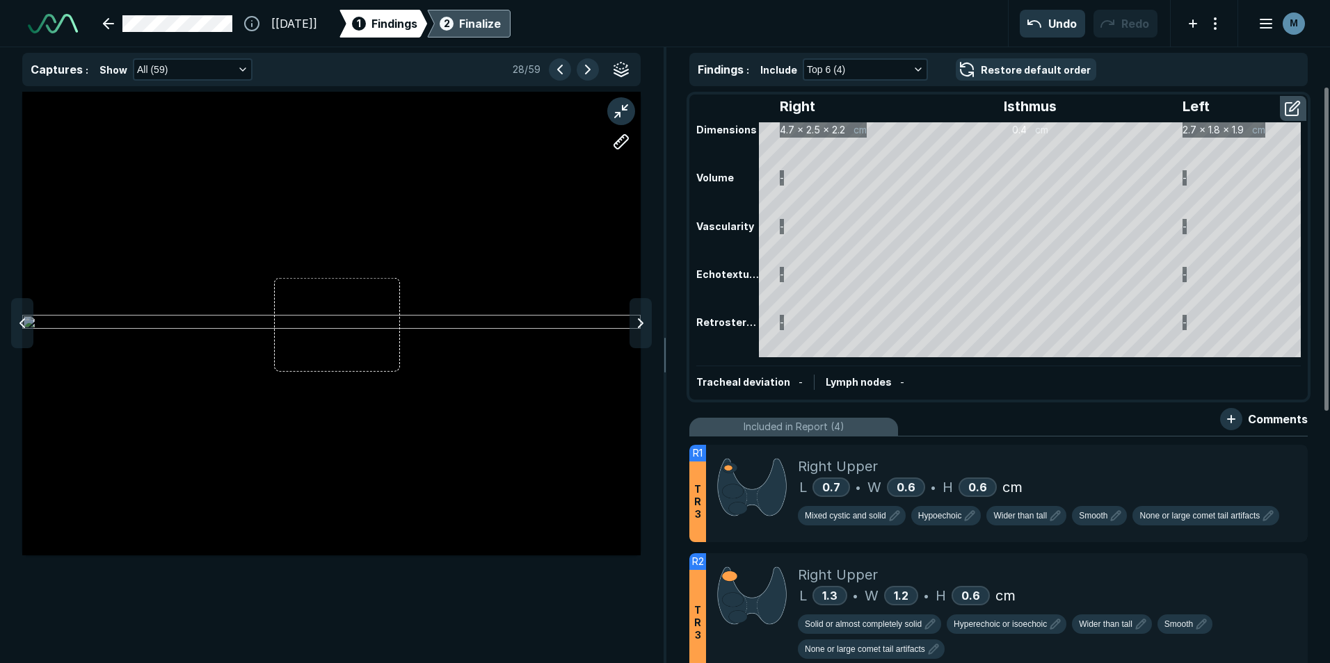
click at [26, 328] on icon at bounding box center [22, 323] width 17 height 17
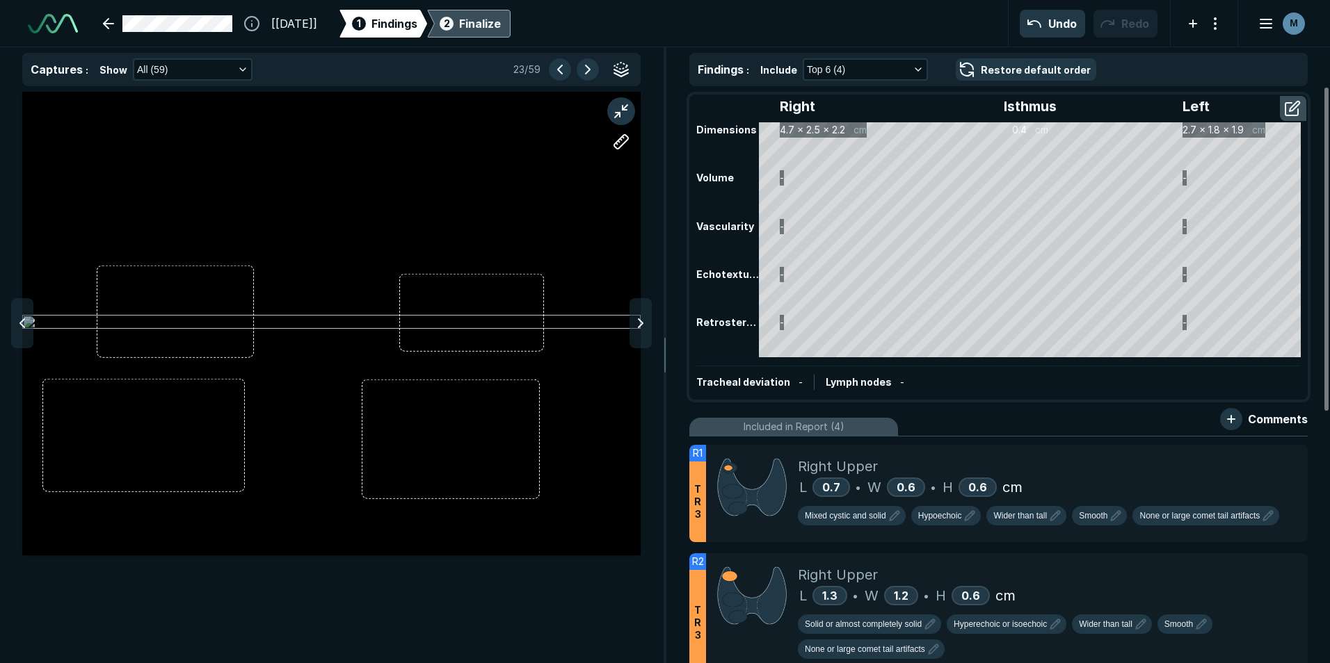
click at [26, 328] on icon at bounding box center [22, 323] width 17 height 17
click at [647, 329] on icon at bounding box center [640, 323] width 17 height 17
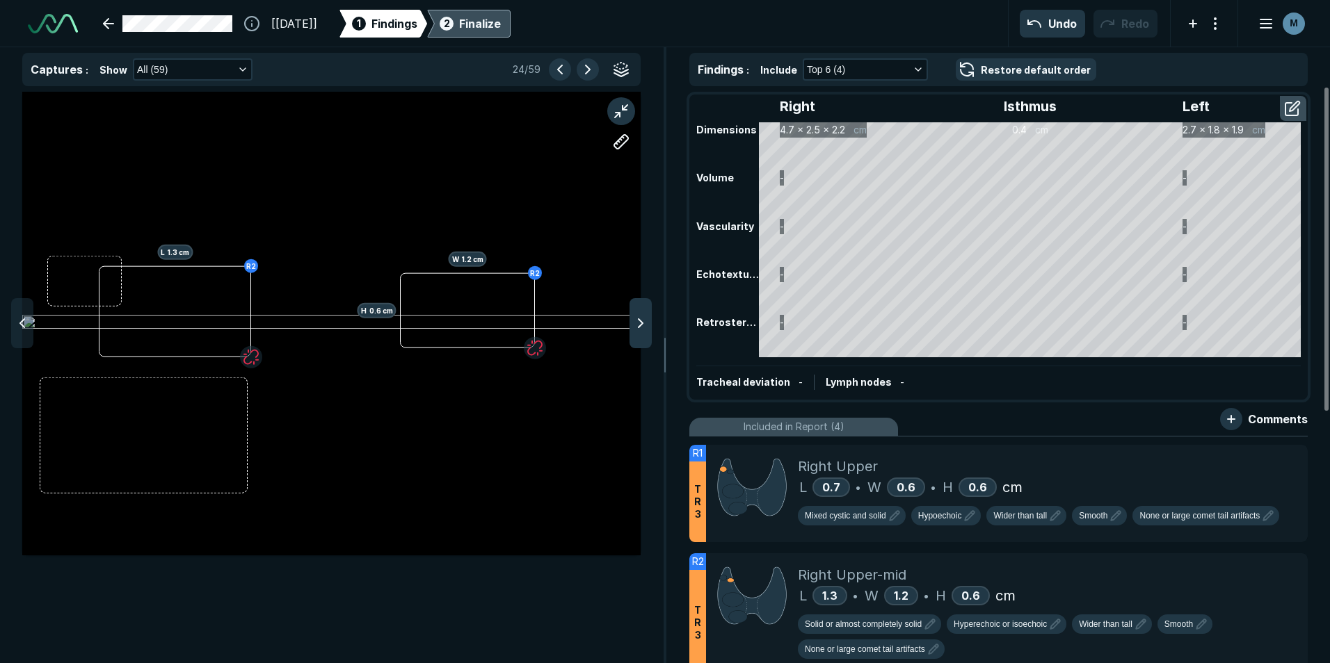
click at [650, 319] on div at bounding box center [640, 323] width 22 height 50
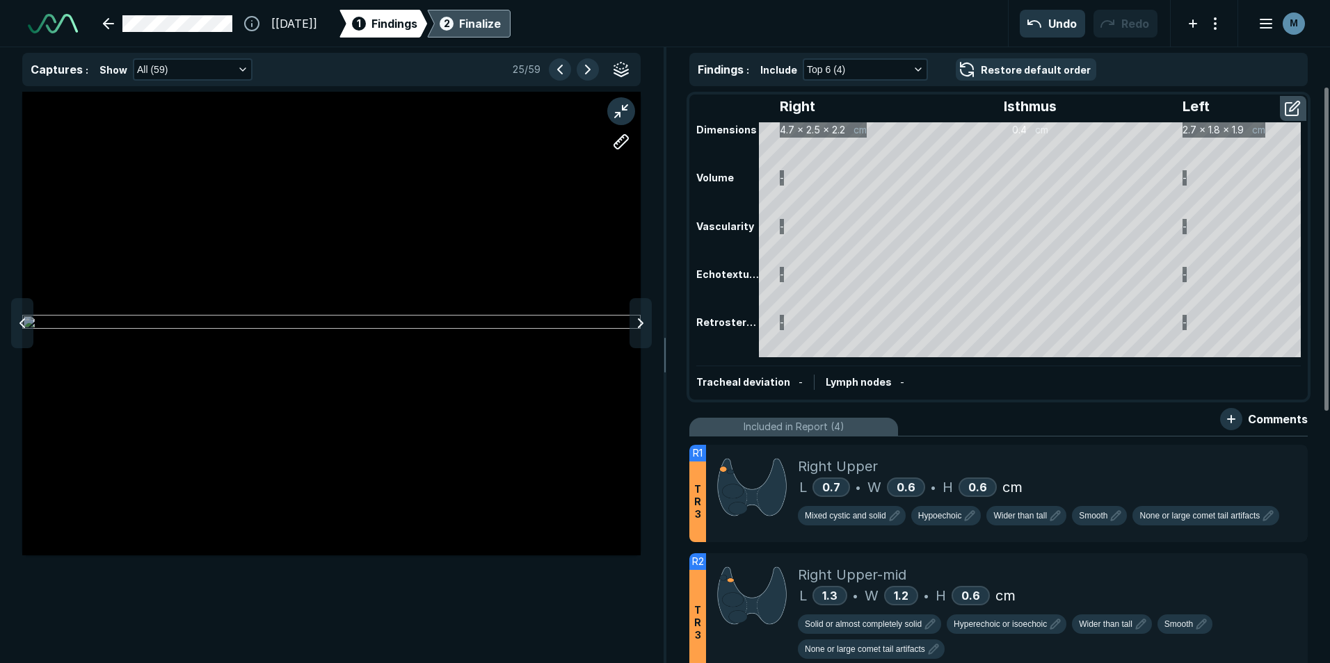
click at [650, 319] on div at bounding box center [640, 323] width 22 height 50
click at [636, 316] on icon at bounding box center [640, 323] width 17 height 17
